Goal: Information Seeking & Learning: Learn about a topic

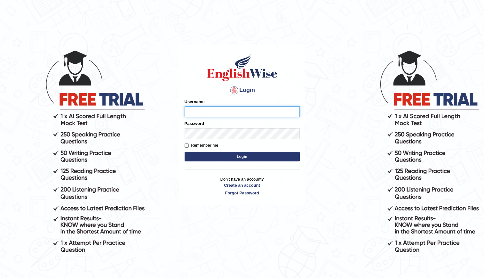
type input "kenia999"
click at [236, 158] on button "Login" at bounding box center [242, 157] width 115 height 10
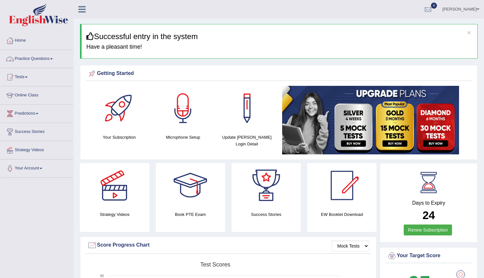
click at [49, 57] on link "Practice Questions" at bounding box center [36, 58] width 73 height 16
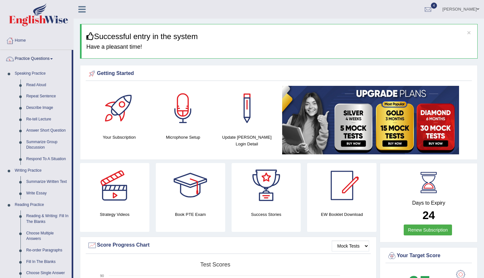
click at [49, 57] on link "Practice Questions" at bounding box center [35, 58] width 71 height 16
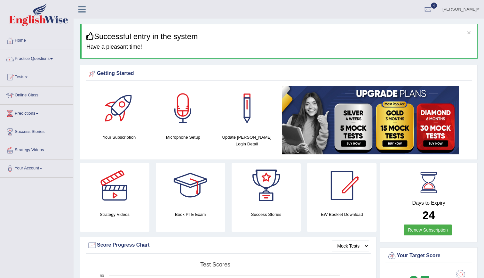
click at [49, 57] on link "Practice Questions" at bounding box center [36, 58] width 73 height 16
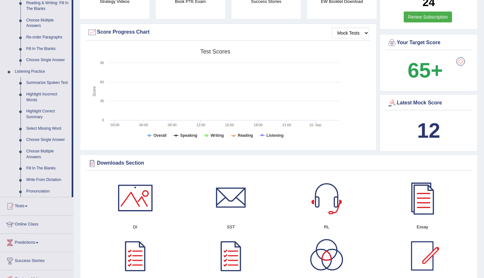
scroll to position [212, 0]
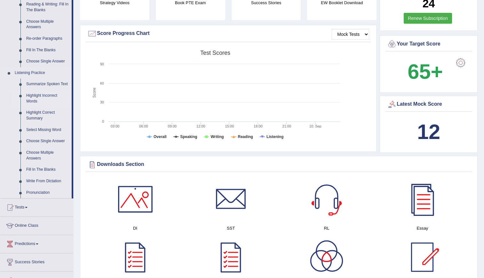
click at [29, 97] on link "Highlight Incorrect Words" at bounding box center [47, 98] width 48 height 17
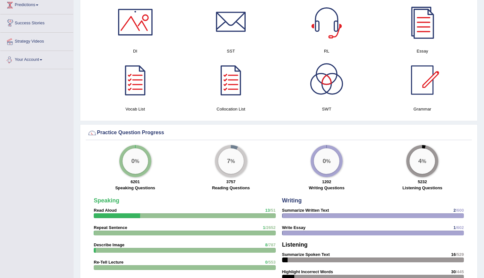
scroll to position [336, 0]
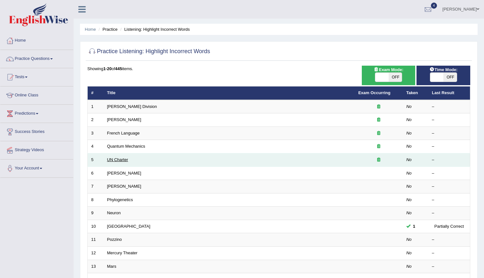
click at [114, 160] on link "UN Charter" at bounding box center [117, 159] width 21 height 5
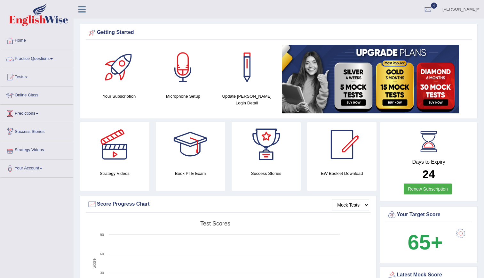
click at [27, 57] on link "Practice Questions" at bounding box center [36, 58] width 73 height 16
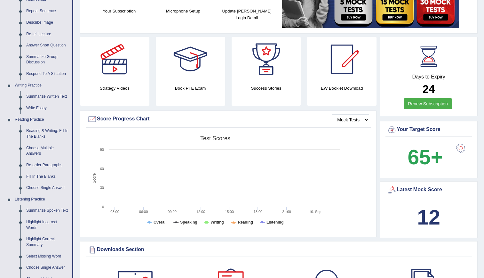
scroll to position [82, 0]
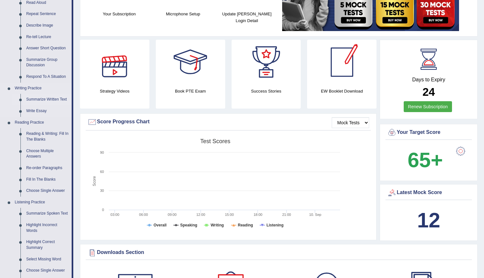
click at [39, 100] on link "Summarize Written Text" at bounding box center [47, 100] width 48 height 12
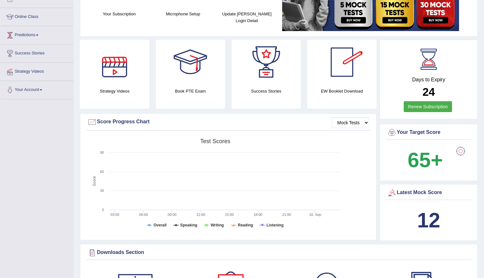
scroll to position [96, 0]
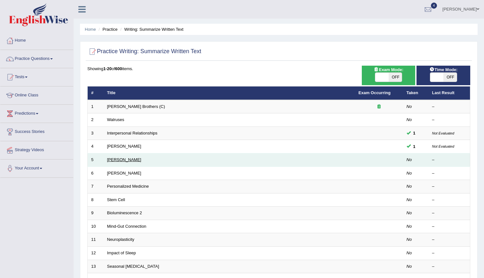
click at [116, 160] on link "Jonas Salk" at bounding box center [124, 159] width 34 height 5
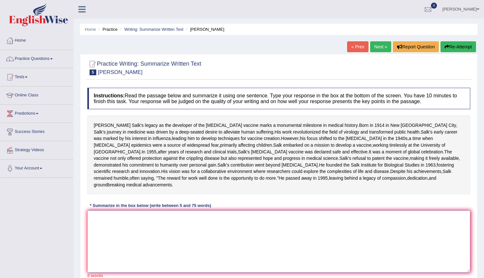
click at [104, 250] on textarea at bounding box center [278, 241] width 383 height 62
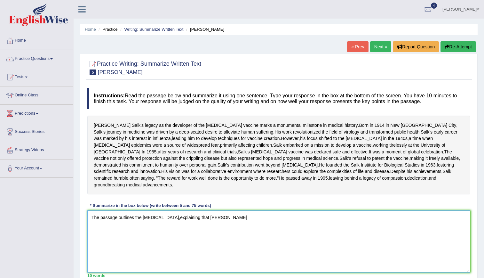
click at [247, 250] on textarea "The passage outlines the polio vaccine,explaining that Jonas Salk" at bounding box center [278, 241] width 383 height 62
click at [247, 251] on textarea "The passage outlines the polio vaccine,explaining that Jonas Salk's developed i…" at bounding box center [278, 241] width 383 height 62
click at [371, 250] on textarea "The passage outlines the polio vaccine,explaining that Jonas Salk's developed i…" at bounding box center [278, 241] width 383 height 62
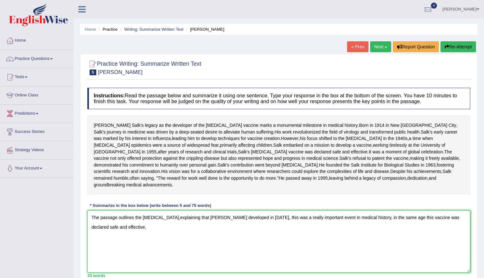
click at [226, 251] on textarea "The passage outlines the polio vaccine,explaining that Jonas Salk's developed i…" at bounding box center [278, 241] width 383 height 62
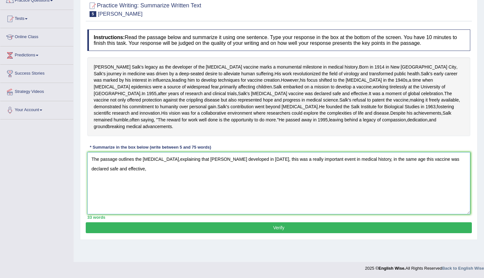
scroll to position [71, 0]
click at [169, 177] on textarea "The passage outlines the polio vaccine,explaining that Jonas Salk's developed i…" at bounding box center [278, 183] width 383 height 62
click at [243, 178] on textarea "The passage outlines the polio vaccine creation ,explaining that Jonas Salk's d…" at bounding box center [278, 183] width 383 height 62
click at [440, 178] on textarea "The passage outlines the polio vaccine creation ,explaining that Jonas Salk's b…" at bounding box center [278, 183] width 383 height 62
click at [343, 187] on textarea "The passage outlines the polio vaccine creation ,explaining that Jonas Salk's b…" at bounding box center [278, 183] width 383 height 62
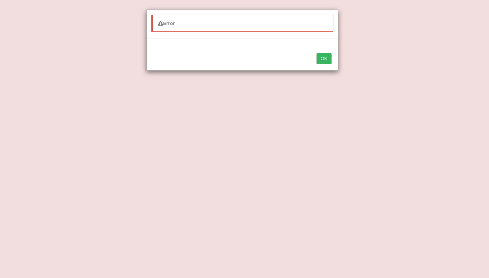
click at [323, 60] on button "OK" at bounding box center [323, 58] width 15 height 11
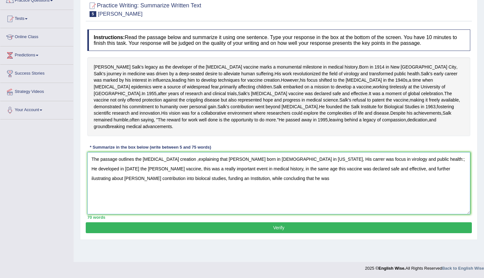
drag, startPoint x: 222, startPoint y: 198, endPoint x: 63, endPoint y: 158, distance: 163.4
click at [63, 158] on div "Toggle navigation Home Practice Questions Speaking Practice Read Aloud Repeat S…" at bounding box center [242, 108] width 484 height 333
click at [224, 204] on textarea "The passage outlines the polio vaccine creation ,explaining that Jonas Salk's b…" at bounding box center [278, 183] width 383 height 62
type textarea "The passage outlines the polio vaccine creation ,explaining that Jonas Salk's b…"
click at [236, 233] on button "Verify" at bounding box center [279, 227] width 386 height 11
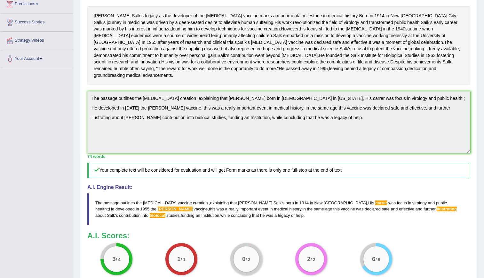
scroll to position [0, 0]
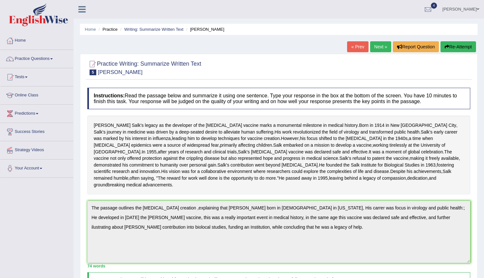
click at [380, 47] on link "Next »" at bounding box center [380, 46] width 21 height 11
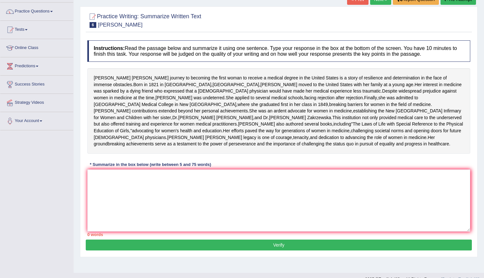
scroll to position [54, 0]
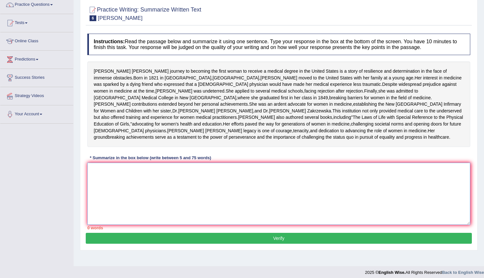
click at [202, 204] on textarea at bounding box center [278, 194] width 383 height 62
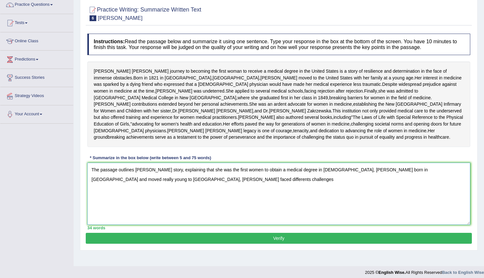
click at [172, 215] on textarea "The passage outlines [PERSON_NAME] story, explaining that she was the first wom…" at bounding box center [278, 194] width 383 height 62
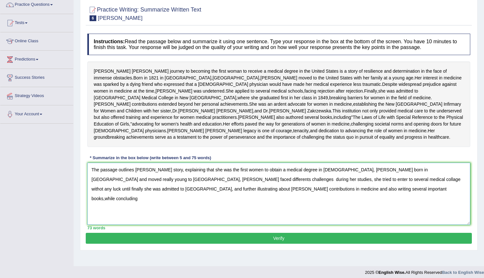
click at [436, 204] on textarea "The passage outlines [PERSON_NAME] story, explaining that she was the first wom…" at bounding box center [278, 194] width 383 height 62
click at [285, 212] on textarea "The passage outlines [PERSON_NAME] story, explaining that she was the first wom…" at bounding box center [278, 194] width 383 height 62
click at [403, 213] on textarea "The passage outlines [PERSON_NAME] story, explaining that she was the first wom…" at bounding box center [278, 194] width 383 height 62
click at [293, 220] on textarea "The passage outlines [PERSON_NAME] story, explaining that she was the first wom…" at bounding box center [278, 194] width 383 height 62
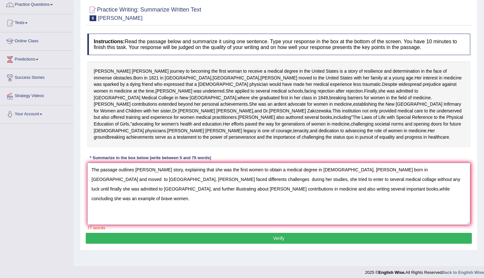
click at [295, 212] on textarea "The passage outlines [PERSON_NAME] story, explaining that she was the first wom…" at bounding box center [278, 194] width 383 height 62
click at [213, 222] on textarea "The passage outlines [PERSON_NAME] story, explaining that she was the first wom…" at bounding box center [278, 194] width 383 height 62
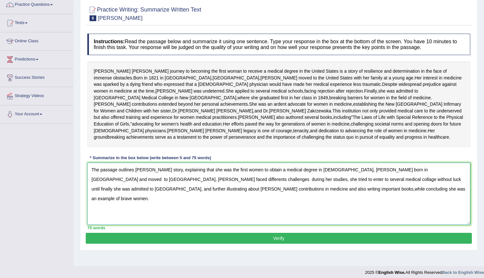
scroll to position [81, 0]
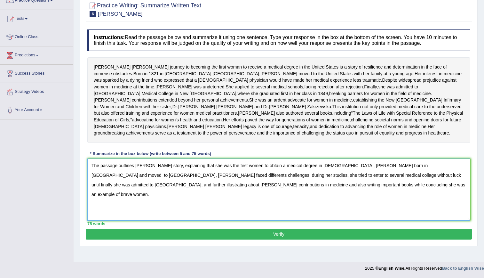
type textarea "The passage outlines Elizabeth Blackwell's story, explaining that she was the f…"
click at [303, 239] on button "Verify" at bounding box center [279, 233] width 386 height 11
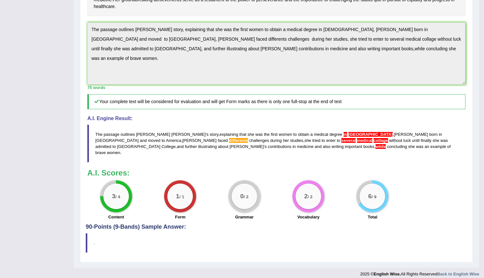
scroll to position [192, 0]
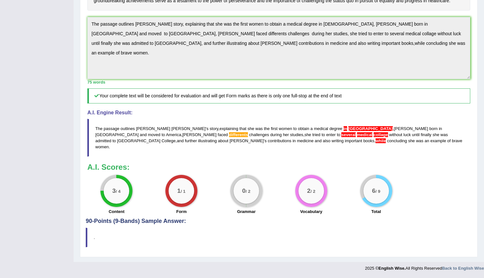
drag, startPoint x: 487, startPoint y: 137, endPoint x: 490, endPoint y: 201, distance: 64.0
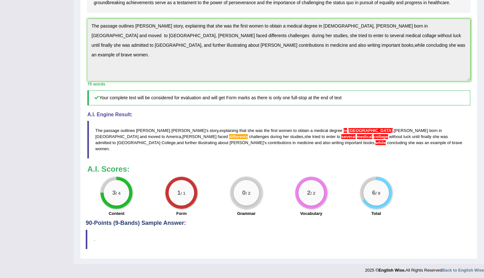
scroll to position [41, 0]
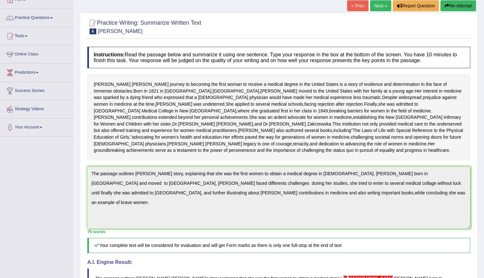
click at [378, 2] on link "Next »" at bounding box center [380, 5] width 21 height 11
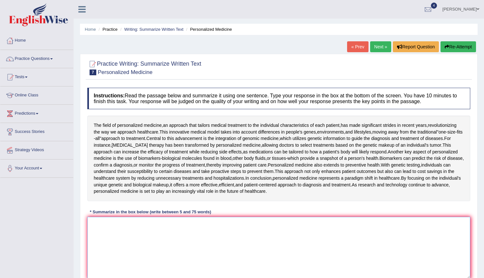
click at [178, 235] on textarea at bounding box center [278, 248] width 383 height 62
paste textarea "Personalized medicine tailors healthcare to individual genetic, biological, and…"
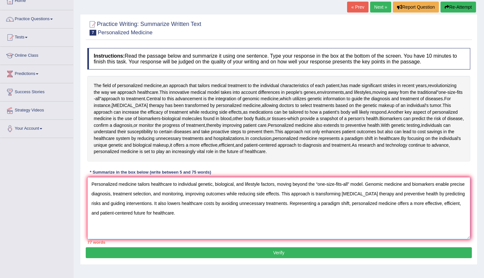
scroll to position [58, 0]
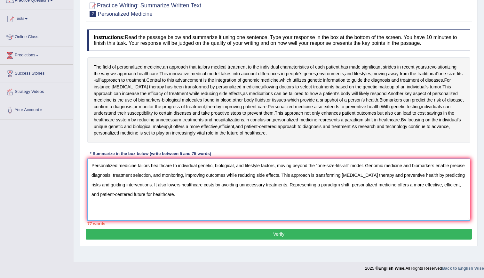
type textarea "Personalized medicine tailors healthcare to individual genetic, biological, and…"
click at [253, 236] on button "Verify" at bounding box center [279, 233] width 386 height 11
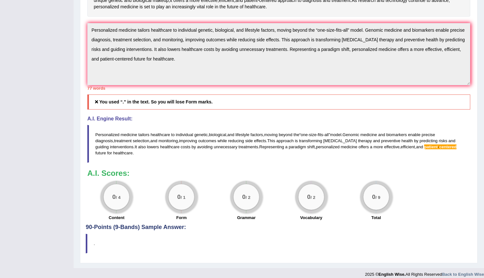
scroll to position [0, 0]
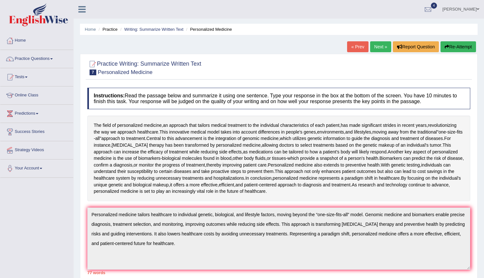
click at [374, 45] on link "Next »" at bounding box center [380, 46] width 21 height 11
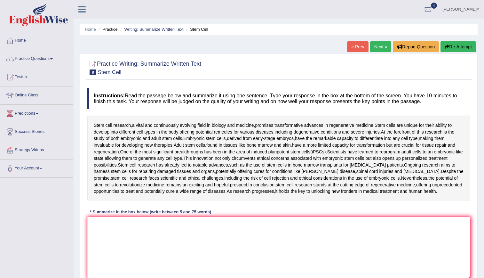
drag, startPoint x: 452, startPoint y: 191, endPoint x: 138, endPoint y: 100, distance: 326.1
click at [138, 100] on div "Instructions: Read the passage below and summarize it using one sentence. Type …" at bounding box center [279, 185] width 386 height 202
drag, startPoint x: 91, startPoint y: 121, endPoint x: 153, endPoint y: 169, distance: 78.7
click at [153, 169] on div "Stem cell research , a vital and continuously evolving field in biology and med…" at bounding box center [278, 158] width 383 height 85
click at [27, 77] on span at bounding box center [26, 76] width 3 height 1
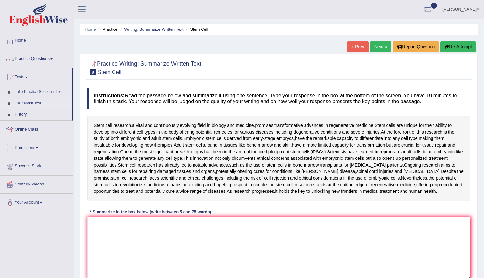
click at [26, 103] on link "Take Mock Test" at bounding box center [42, 104] width 60 height 12
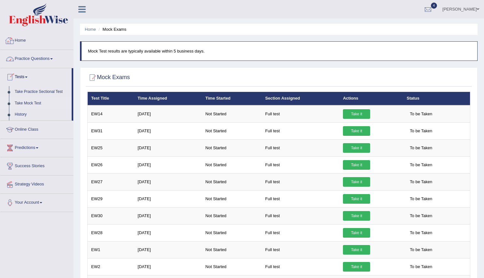
click at [22, 44] on link "Home" at bounding box center [36, 40] width 73 height 16
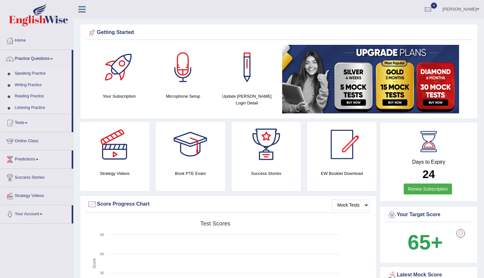
click at [17, 107] on link "Listening Practice" at bounding box center [42, 108] width 60 height 12
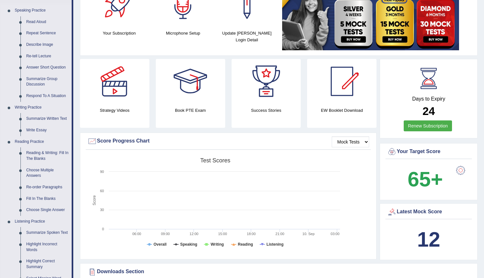
scroll to position [62, 0]
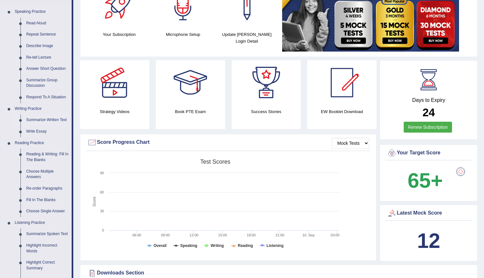
click at [40, 118] on link "Summarize Written Text" at bounding box center [47, 120] width 48 height 12
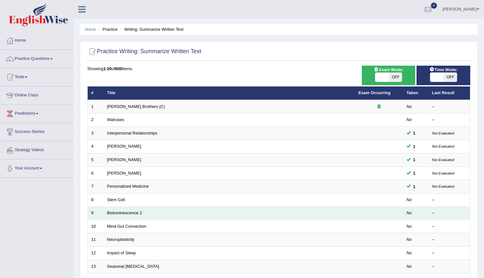
click at [124, 209] on td "Bioluminescence 2" at bounding box center [230, 212] width 252 height 13
click at [125, 212] on link "Bioluminescence 2" at bounding box center [124, 212] width 35 height 5
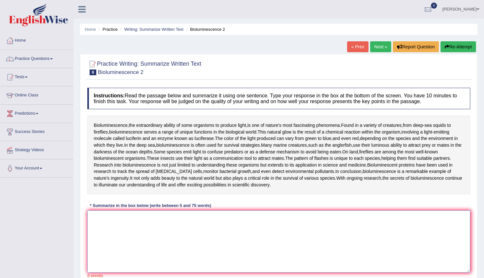
click at [174, 224] on textarea at bounding box center [278, 241] width 383 height 62
paste textarea "Bioluminescence is the natural ability of organisms to produce light through ch…"
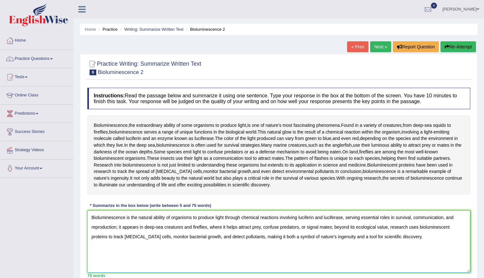
click at [174, 224] on textarea "Bioluminescence is the natural ability of organisms to produce light through ch…" at bounding box center [278, 241] width 383 height 62
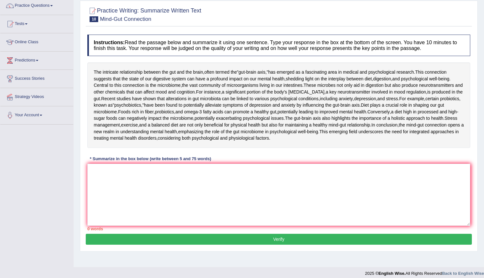
scroll to position [55, 0]
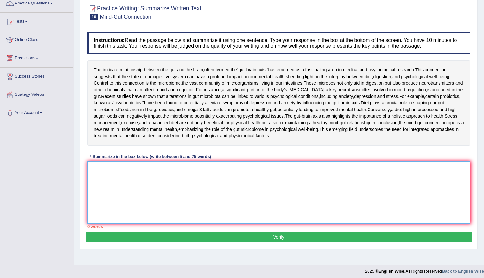
click at [167, 223] on textarea at bounding box center [278, 192] width 383 height 62
click at [148, 214] on textarea "The passage outlines" at bounding box center [278, 192] width 383 height 62
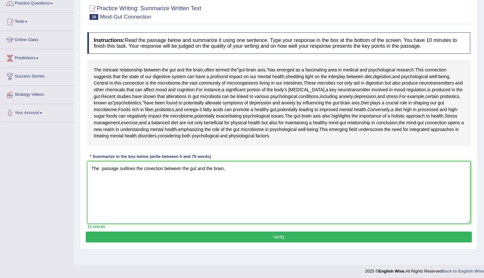
click at [143, 215] on textarea "The passage outlines the conection between the gut and the brain," at bounding box center [278, 192] width 383 height 62
click at [252, 215] on textarea "The passage outlines the incredible conection between the gut and the brain," at bounding box center [278, 192] width 383 height 62
click at [170, 214] on textarea "The passage outlines the incredible conection between the gut and the brain, ex…" at bounding box center [278, 192] width 383 height 62
click at [286, 215] on textarea "The passage outlines the incredible connection between the gut and the brain, e…" at bounding box center [278, 192] width 383 height 62
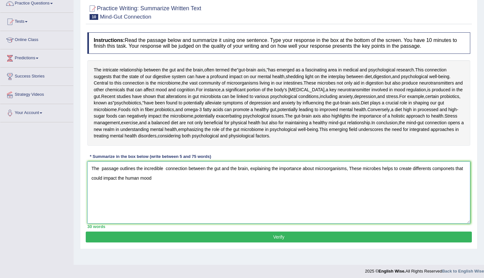
click at [168, 219] on textarea "The passage outlines the incredible connection between the gut and the brain, e…" at bounding box center [278, 192] width 383 height 62
click at [156, 223] on textarea "The passage outlines the incredible connection between the gut and the brain, e…" at bounding box center [278, 192] width 383 height 62
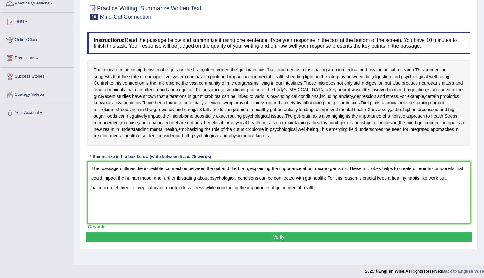
click at [431, 214] on textarea "The passage outlines the incredible connection between the gut and the brain, e…" at bounding box center [278, 192] width 383 height 62
click at [135, 223] on textarea "The passage outlines the incredible connection between the gut and the brain, e…" at bounding box center [278, 192] width 383 height 62
click at [174, 223] on textarea "The passage outlines the incredible connection between the gut and the brain, e…" at bounding box center [278, 192] width 383 height 62
click at [229, 223] on textarea "The passage outlines the incredible connection between the gut and the brain, e…" at bounding box center [278, 192] width 383 height 62
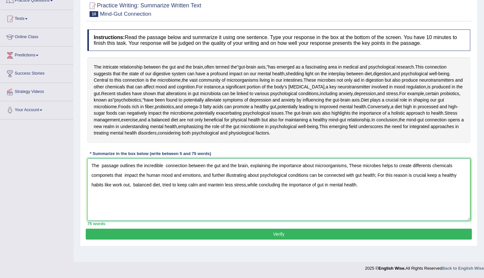
scroll to position [94, 0]
type textarea "The passage outlines the incredible connection between the gut and the brain, e…"
click at [350, 239] on button "Verify" at bounding box center [279, 233] width 386 height 11
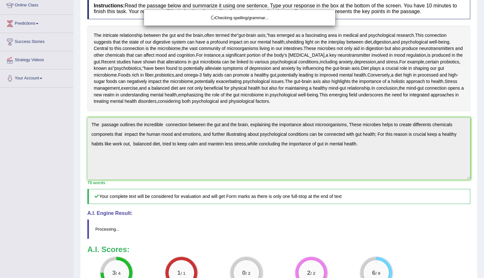
scroll to position [94, 0]
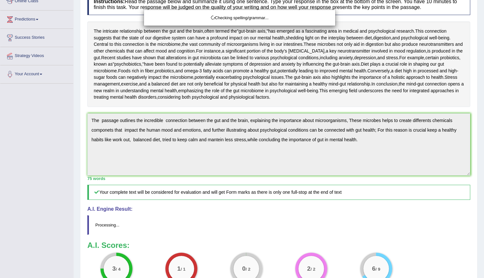
drag, startPoint x: 489, startPoint y: 172, endPoint x: 489, endPoint y: 207, distance: 35.2
click at [484, 184] on html "Toggle navigation Home Practice Questions Speaking Practice Read Aloud Repeat S…" at bounding box center [242, 45] width 484 height 278
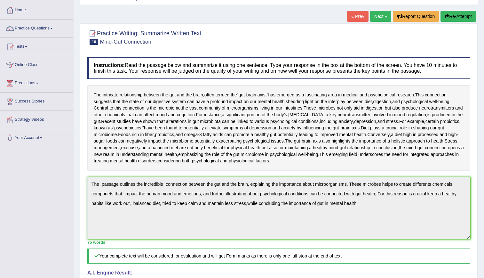
scroll to position [0, 0]
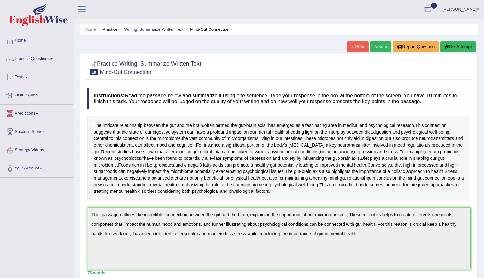
click at [383, 47] on link "Next »" at bounding box center [380, 46] width 21 height 11
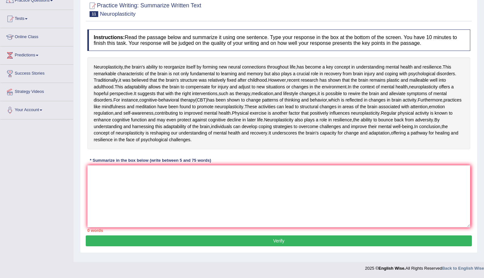
scroll to position [66, 0]
click at [240, 227] on textarea at bounding box center [278, 196] width 383 height 62
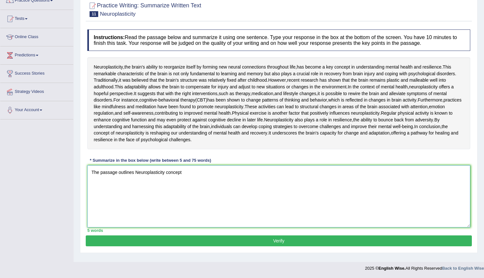
scroll to position [113, 0]
type textarea "The passage outlines Neuroplasticity concept."
click at [356, 244] on button "Verify" at bounding box center [279, 240] width 386 height 11
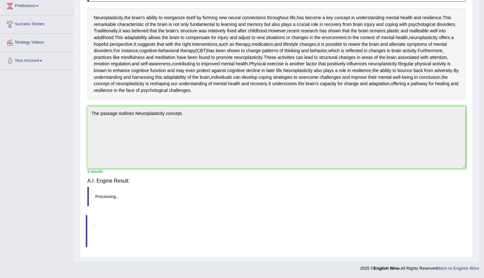
scroll to position [110, 0]
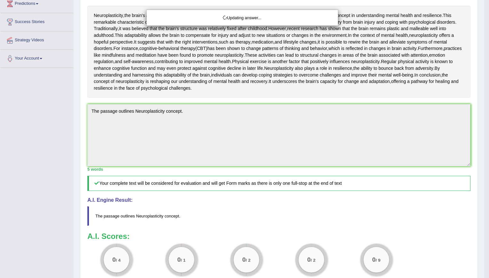
click at [484, 126] on html "Toggle navigation Home Practice Questions Speaking Practice Read Aloud Repeat S…" at bounding box center [244, 29] width 489 height 278
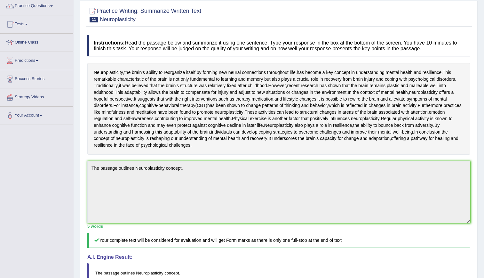
scroll to position [17, 0]
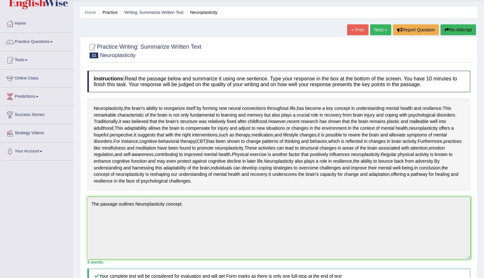
click at [375, 31] on link "Next »" at bounding box center [380, 29] width 21 height 11
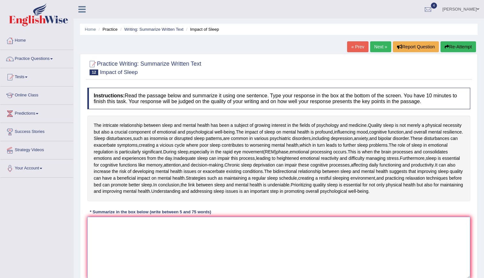
click at [106, 230] on textarea at bounding box center [278, 248] width 383 height 62
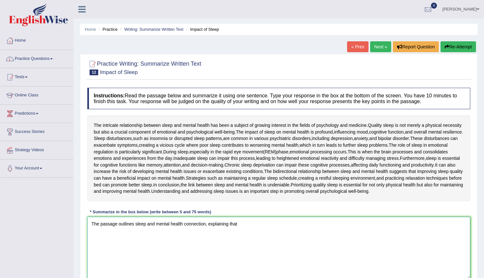
type textarea "The passage outlines sleep and mental health connection, explaining that"
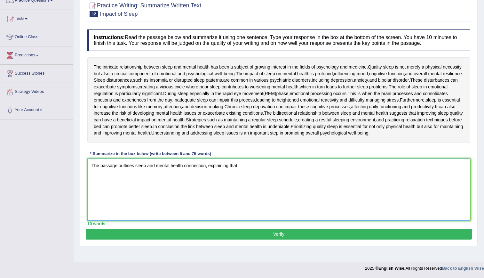
click at [277, 165] on textarea "The passage outlines sleep and mental health connection, explaining that" at bounding box center [278, 189] width 383 height 62
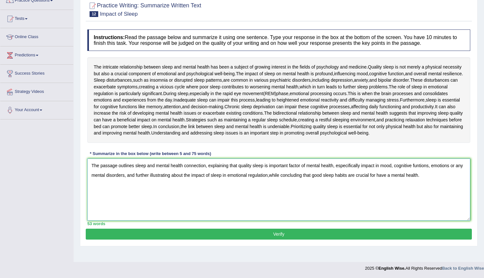
type textarea "The passage outlines sleep and mental health connection, explaining that qualit…"
click at [260, 231] on button "Verify" at bounding box center [279, 233] width 386 height 11
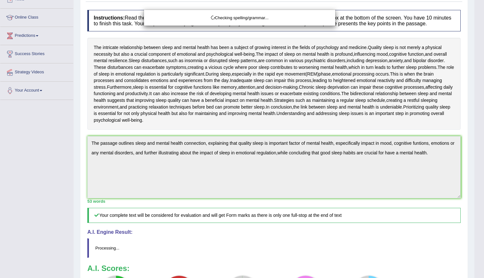
drag, startPoint x: 489, startPoint y: 162, endPoint x: 489, endPoint y: 212, distance: 50.6
click at [484, 200] on html "Toggle navigation Home Practice Questions Speaking Practice Read Aloud Repeat S…" at bounding box center [242, 61] width 484 height 278
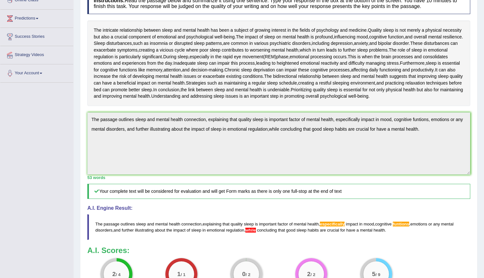
scroll to position [81, 0]
